Goal: Transaction & Acquisition: Subscribe to service/newsletter

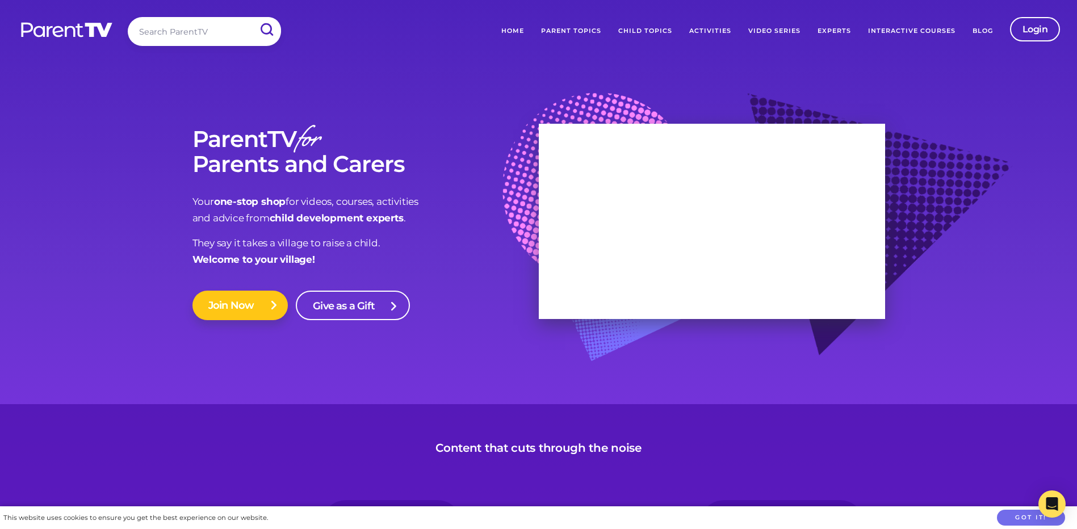
click at [244, 303] on link "Join Now" at bounding box center [241, 306] width 96 height 30
